Goal: Information Seeking & Learning: Learn about a topic

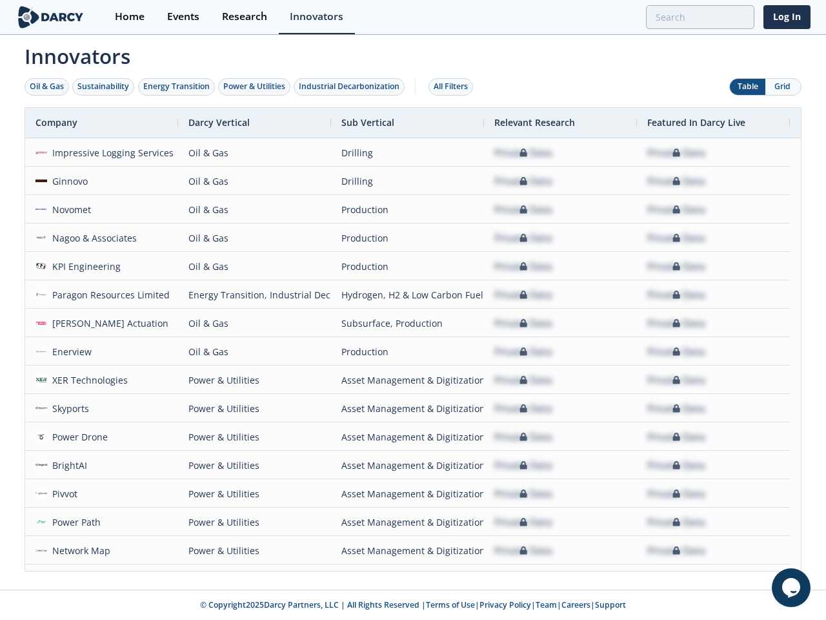
click at [47, 86] on div "Oil & Gas" at bounding box center [47, 87] width 34 height 12
click at [104, 86] on div "Sustainability" at bounding box center [103, 87] width 52 height 12
click at [177, 86] on div "Energy Transition" at bounding box center [176, 87] width 66 height 12
click at [256, 86] on div "Power & Utilities" at bounding box center [254, 87] width 62 height 12
click at [352, 86] on div "Industrial Decarbonization" at bounding box center [349, 87] width 101 height 12
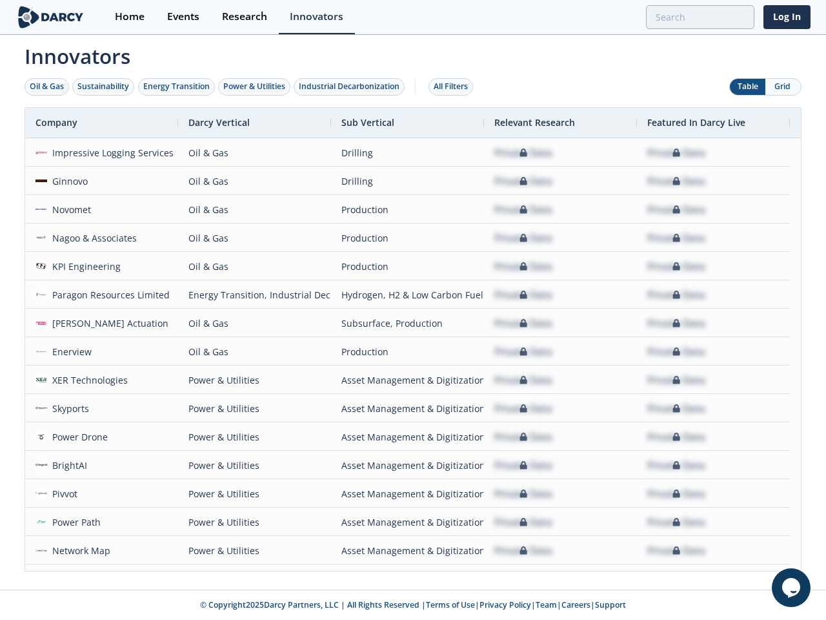
click at [454, 86] on div "All Filters" at bounding box center [451, 87] width 34 height 12
